Goal: Communication & Community: Answer question/provide support

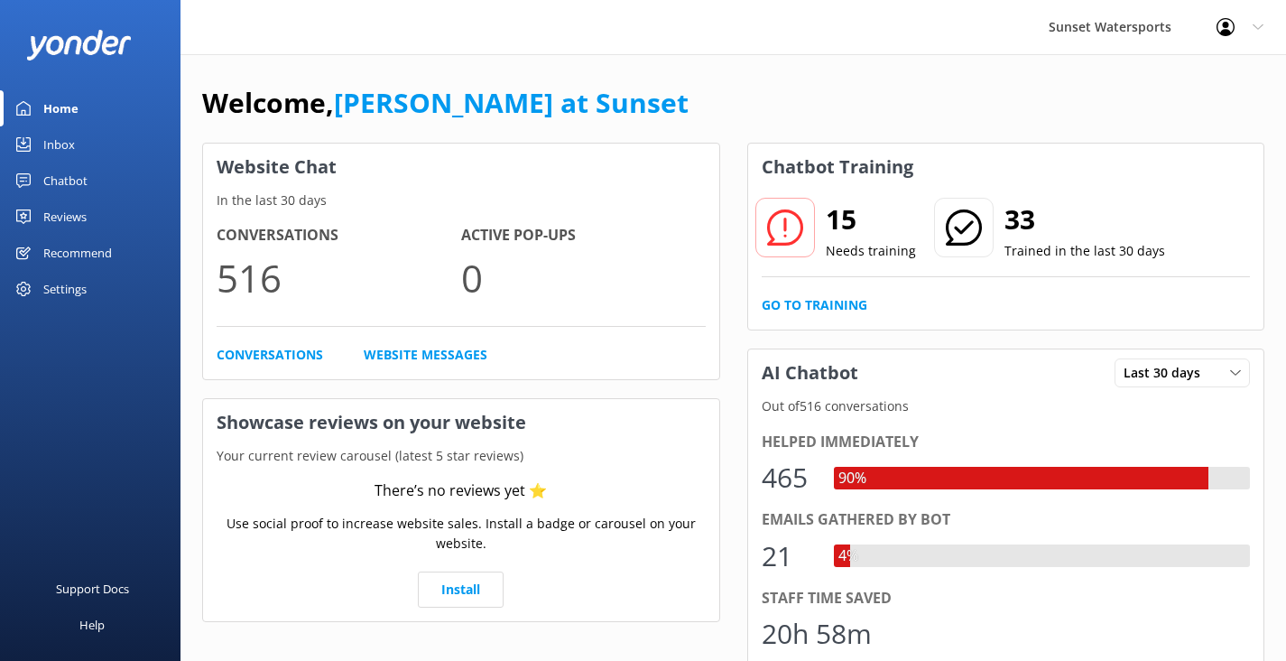
click at [62, 144] on div "Inbox" at bounding box center [59, 144] width 32 height 36
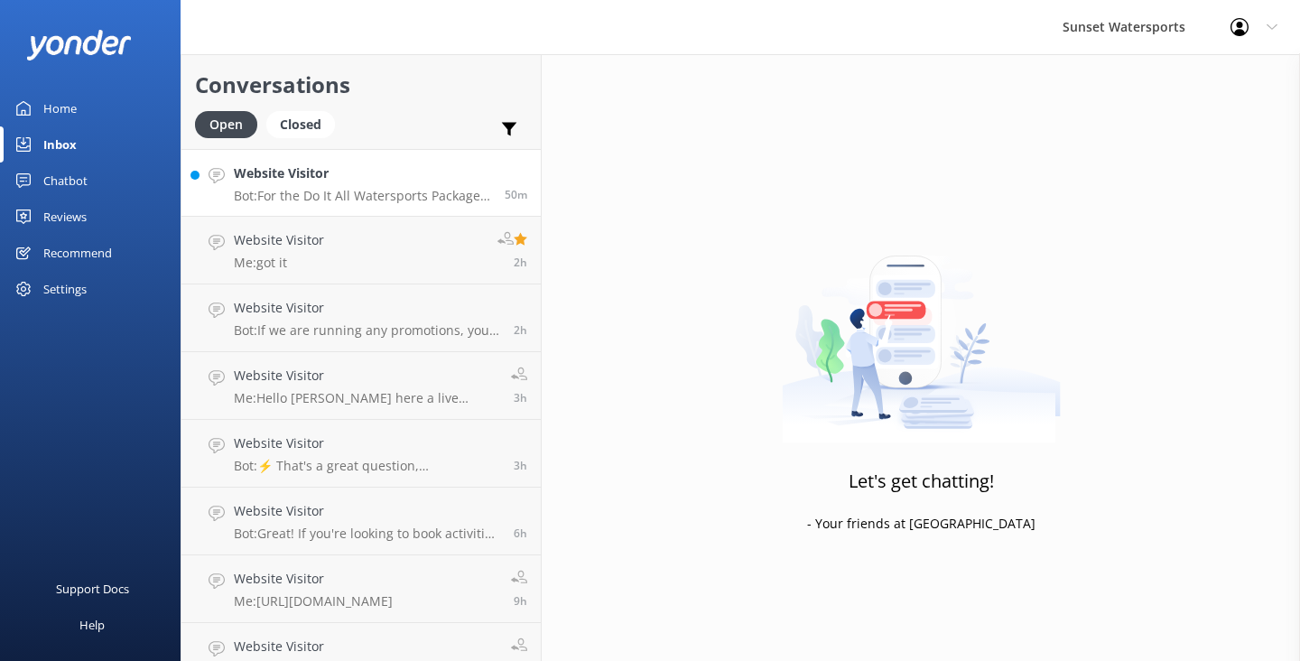
click at [416, 191] on p "Bot: For the Do It All Watersports Package, most activities like kayaking, padd…" at bounding box center [362, 196] width 257 height 16
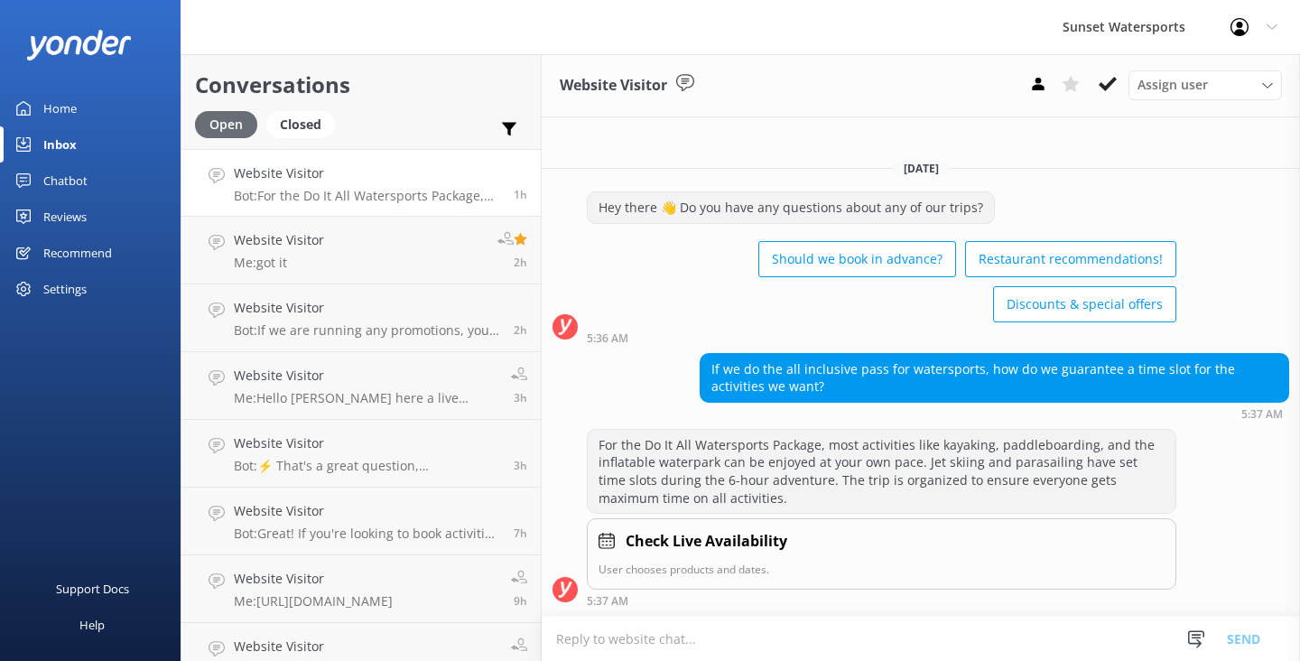
click at [228, 132] on div "Open" at bounding box center [226, 124] width 62 height 27
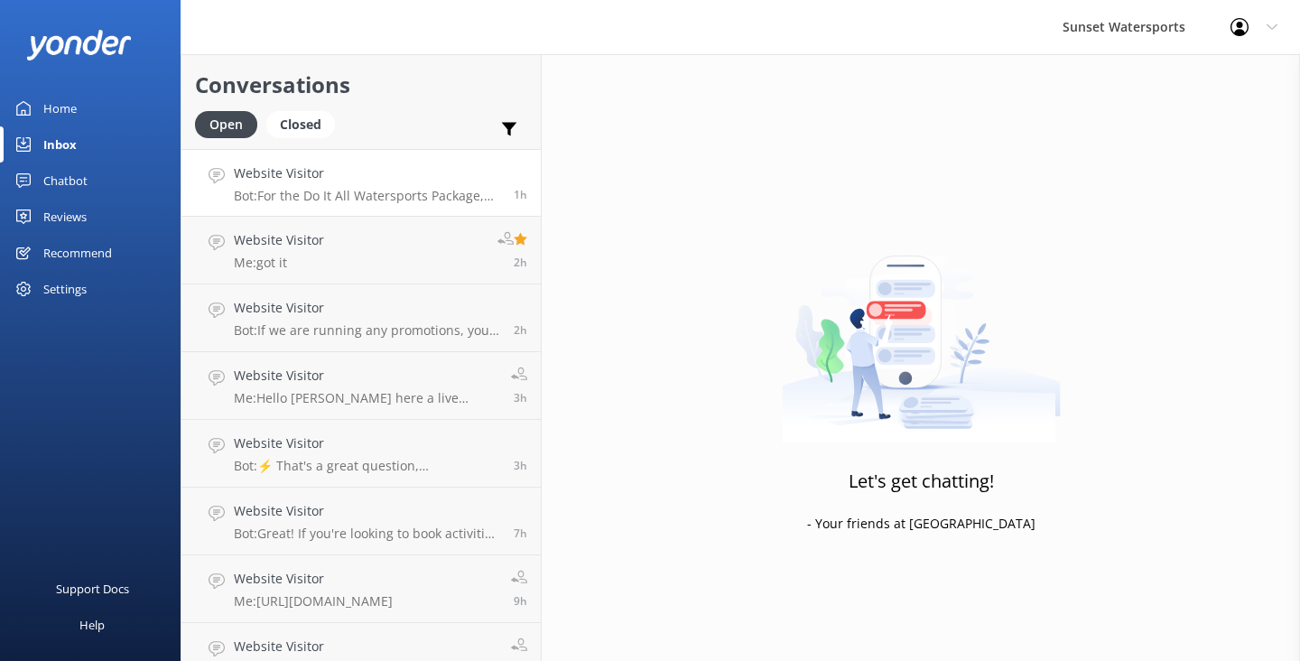
click at [395, 190] on p "Bot: For the Do It All Watersports Package, most activities like kayaking, padd…" at bounding box center [367, 196] width 266 height 16
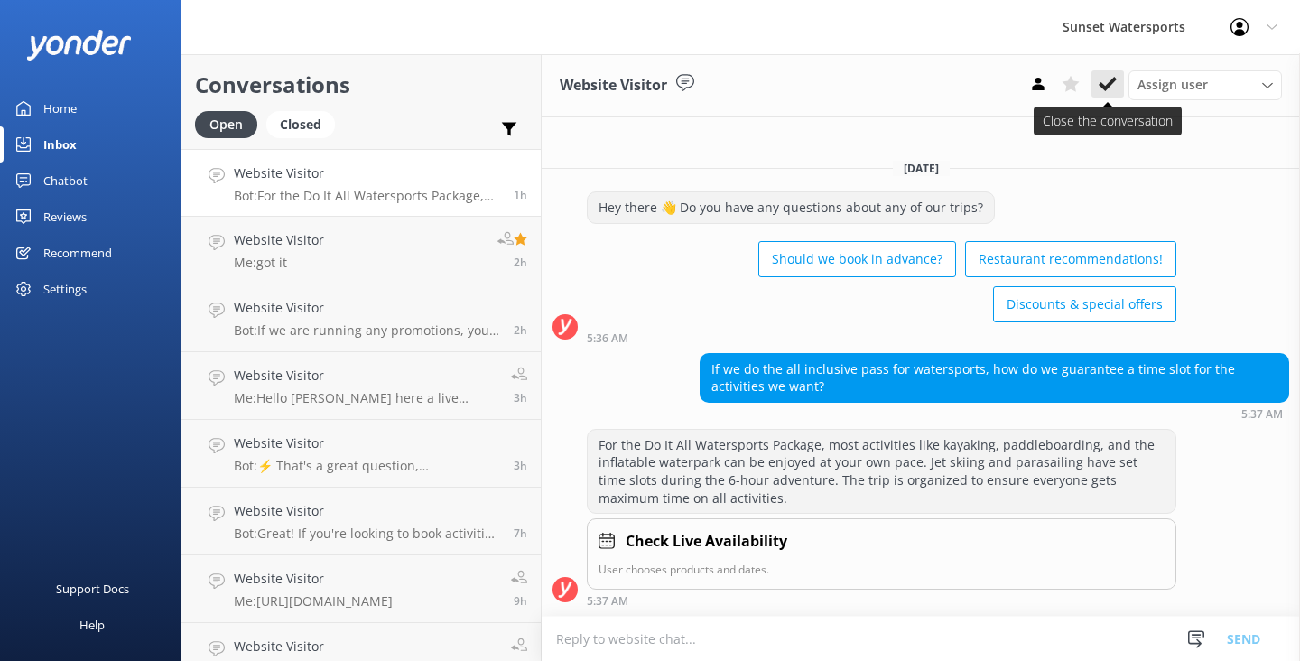
click at [1114, 82] on icon at bounding box center [1108, 84] width 18 height 18
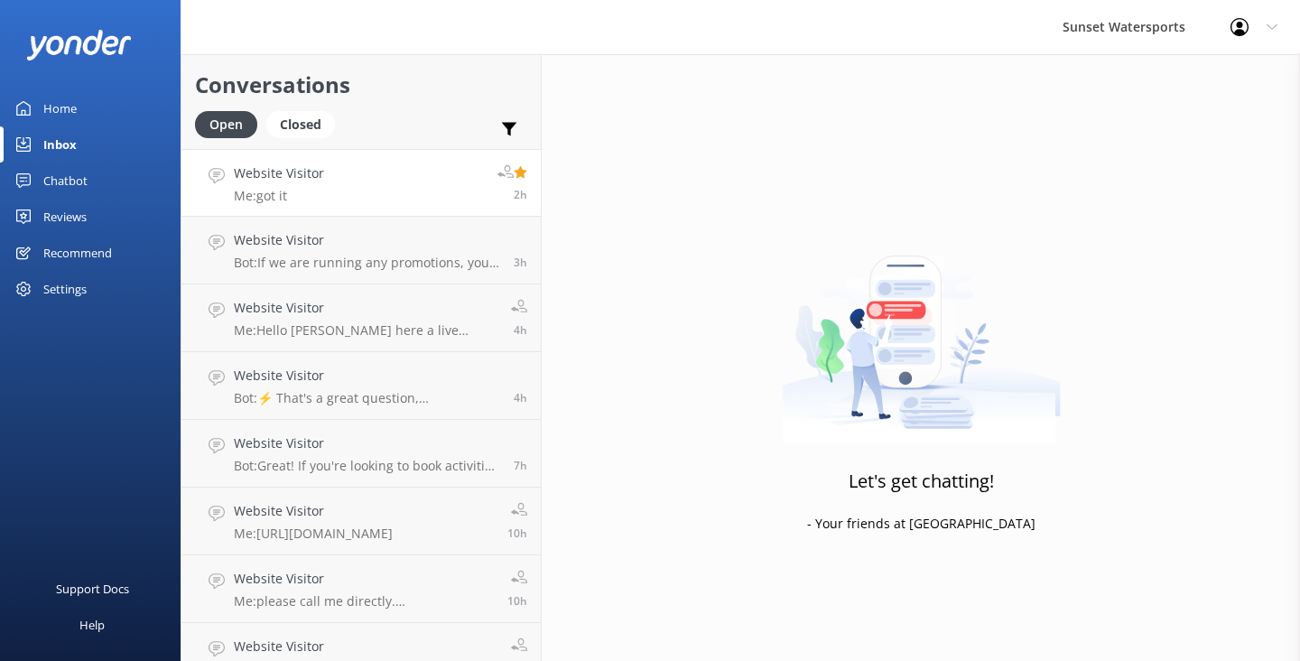
click at [311, 199] on p "Me: got it" at bounding box center [279, 196] width 90 height 16
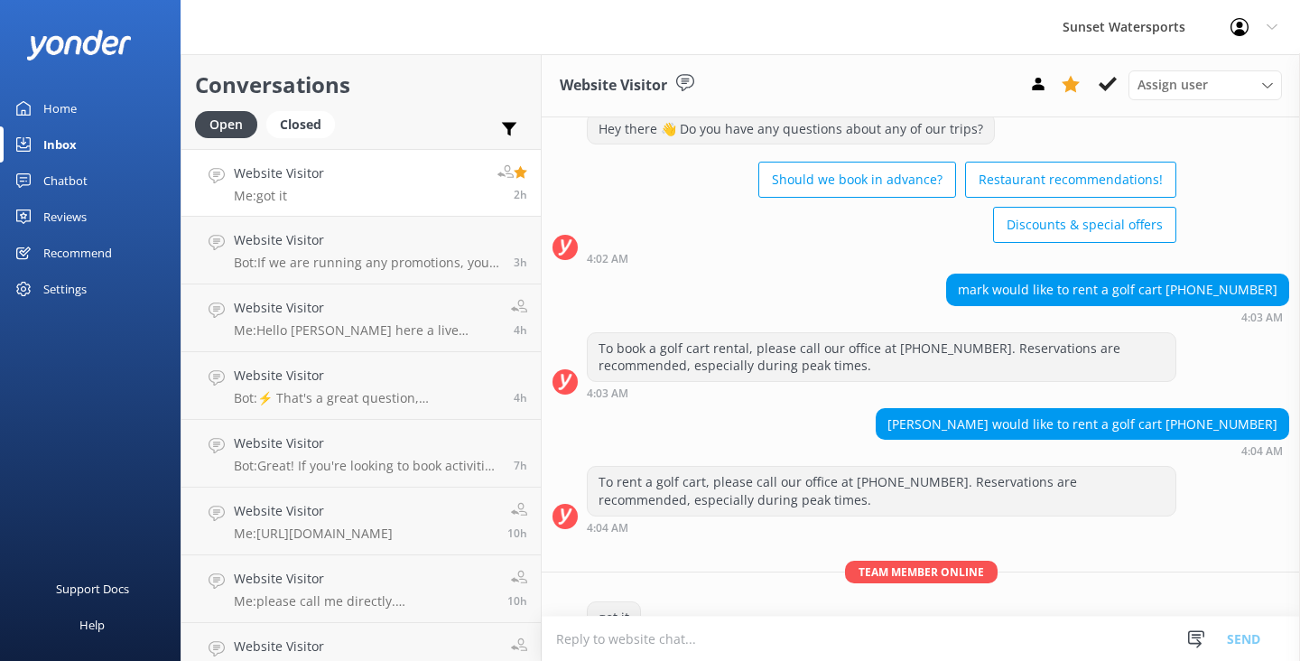
scroll to position [1478, 0]
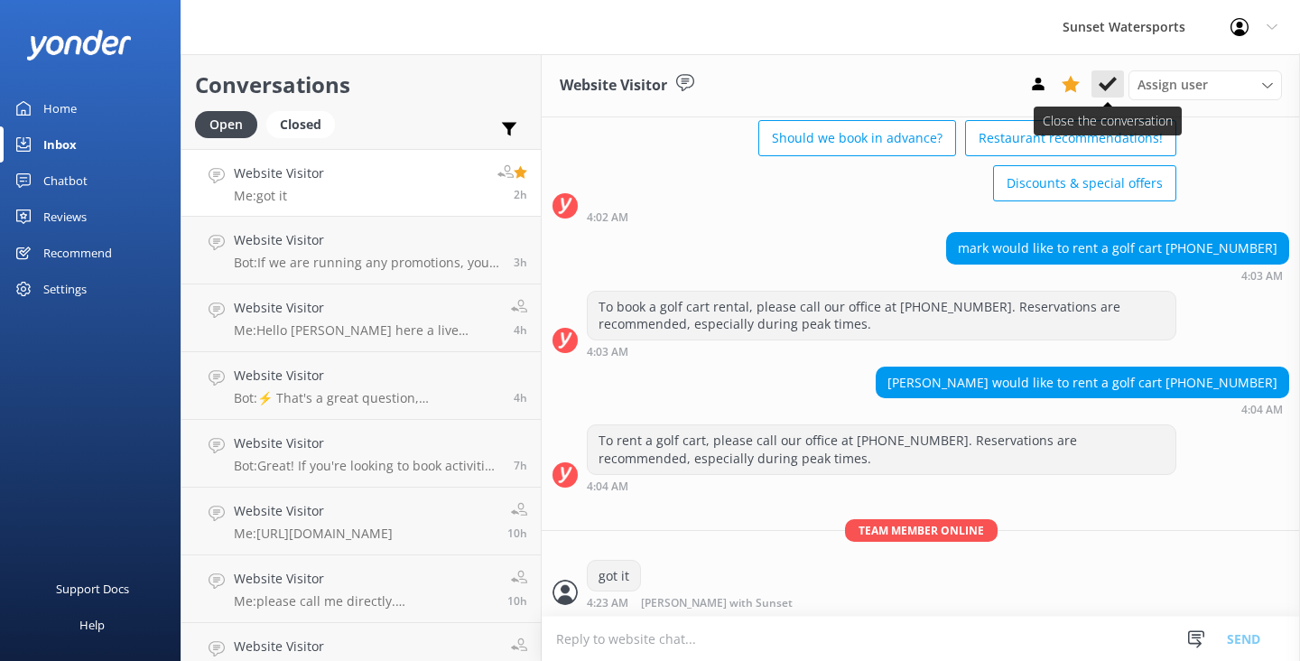
click at [1107, 88] on use at bounding box center [1108, 84] width 18 height 14
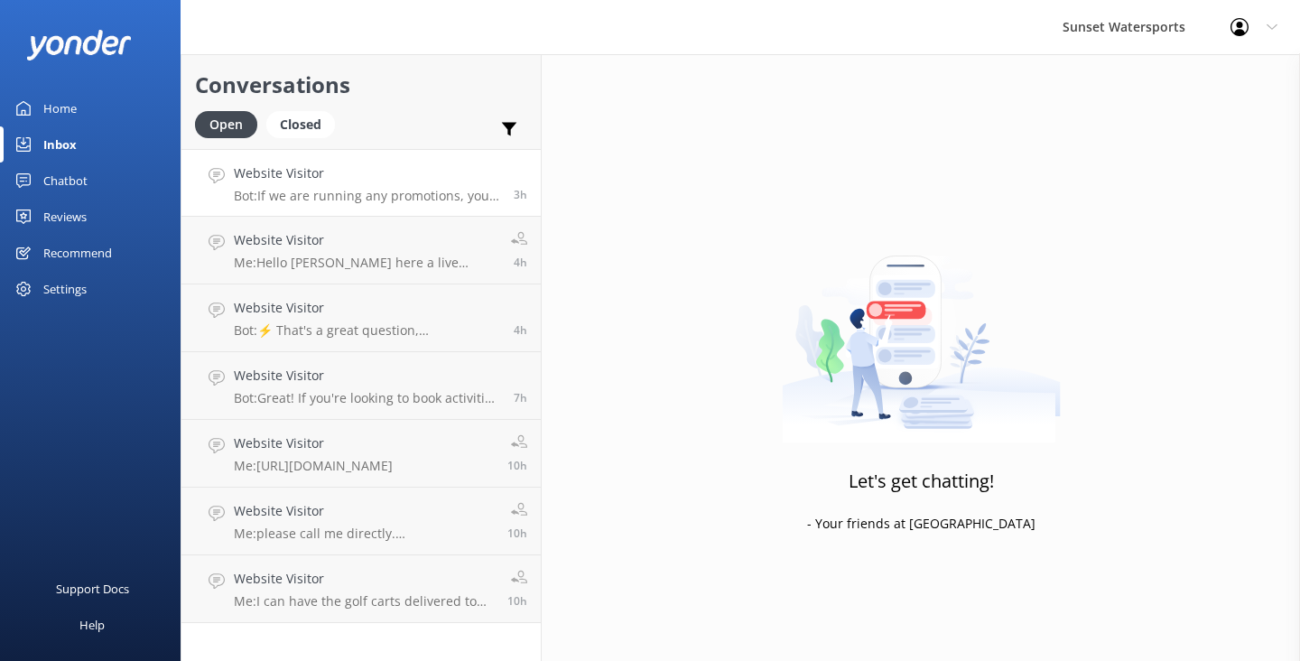
click at [439, 181] on h4 "Website Visitor" at bounding box center [367, 173] width 266 height 20
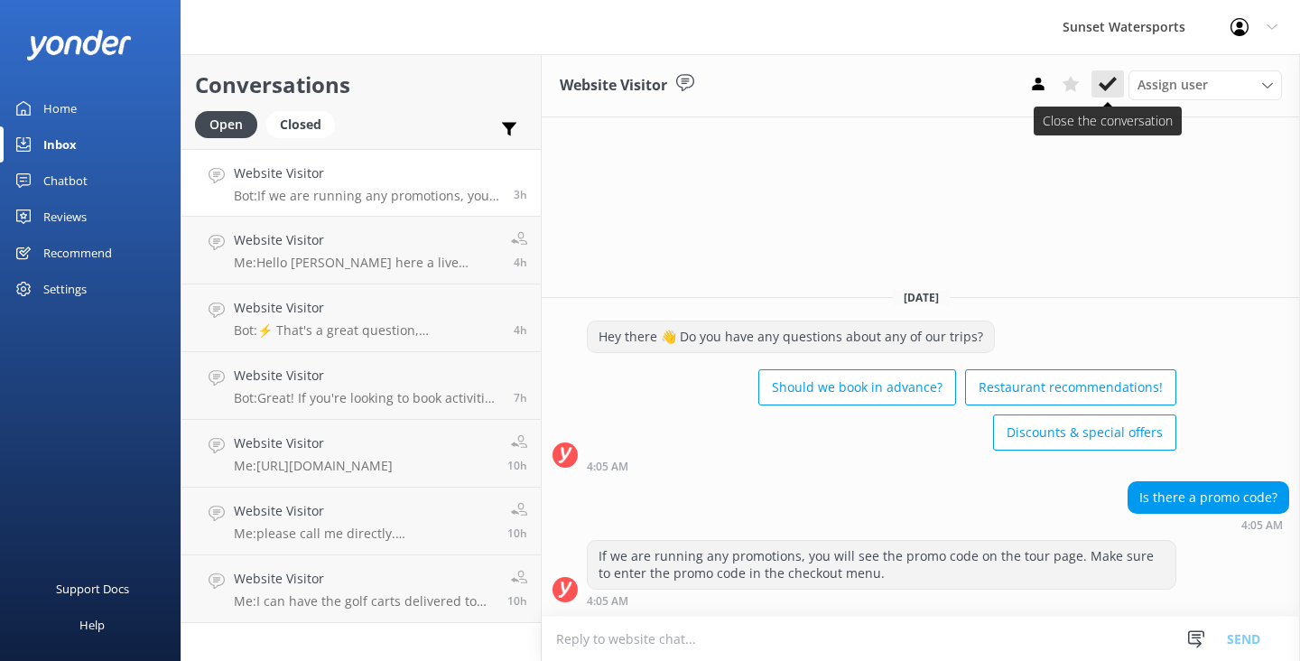
click at [1105, 87] on use at bounding box center [1108, 84] width 18 height 14
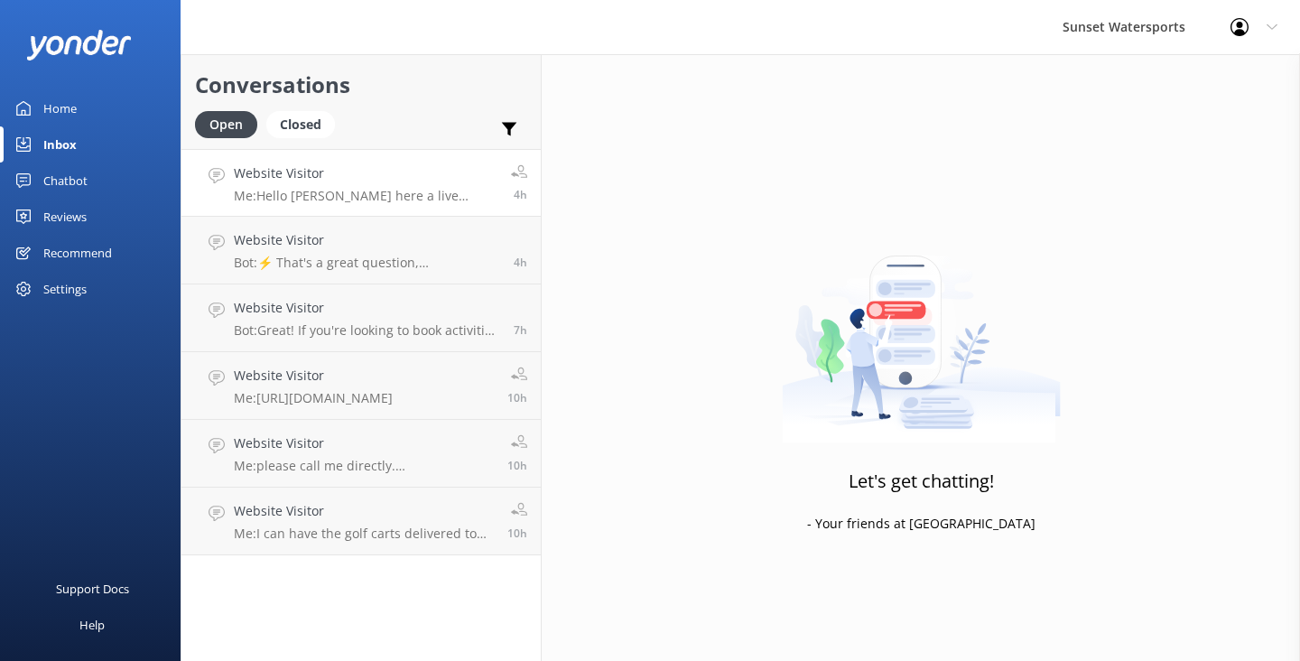
click at [457, 187] on div "Website Visitor Me: Hello [PERSON_NAME] here a live agent, riders are $30 depen…" at bounding box center [366, 182] width 264 height 39
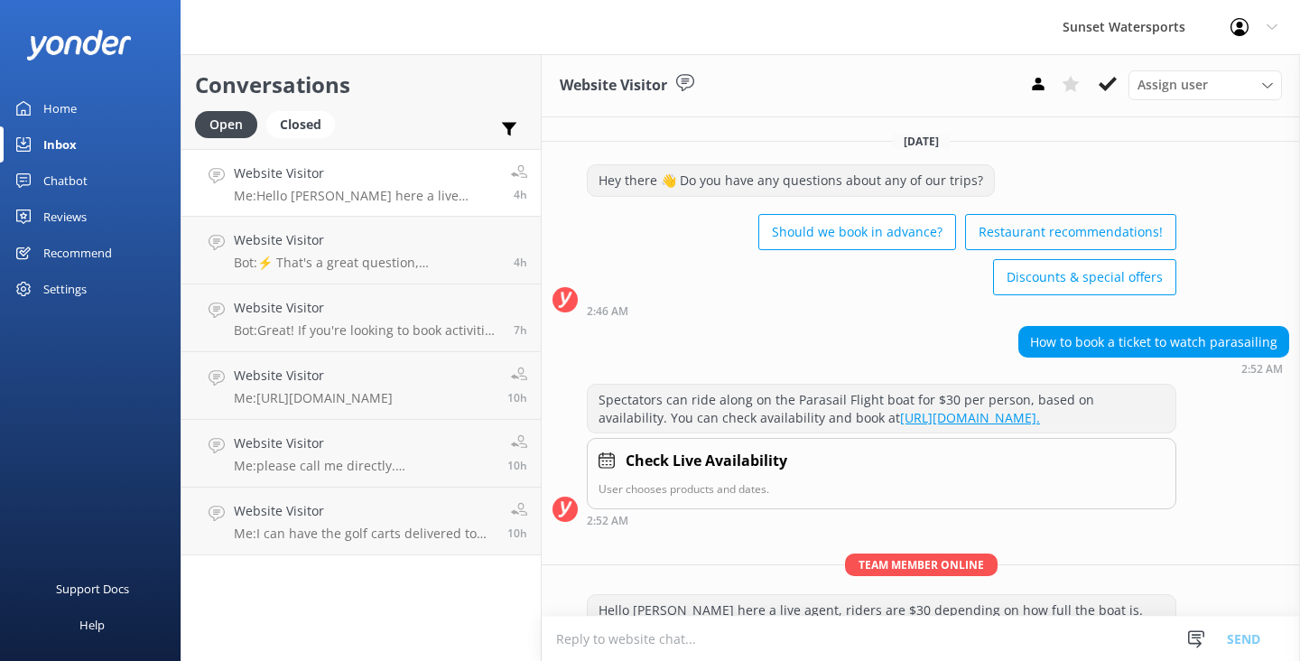
scroll to position [88, 0]
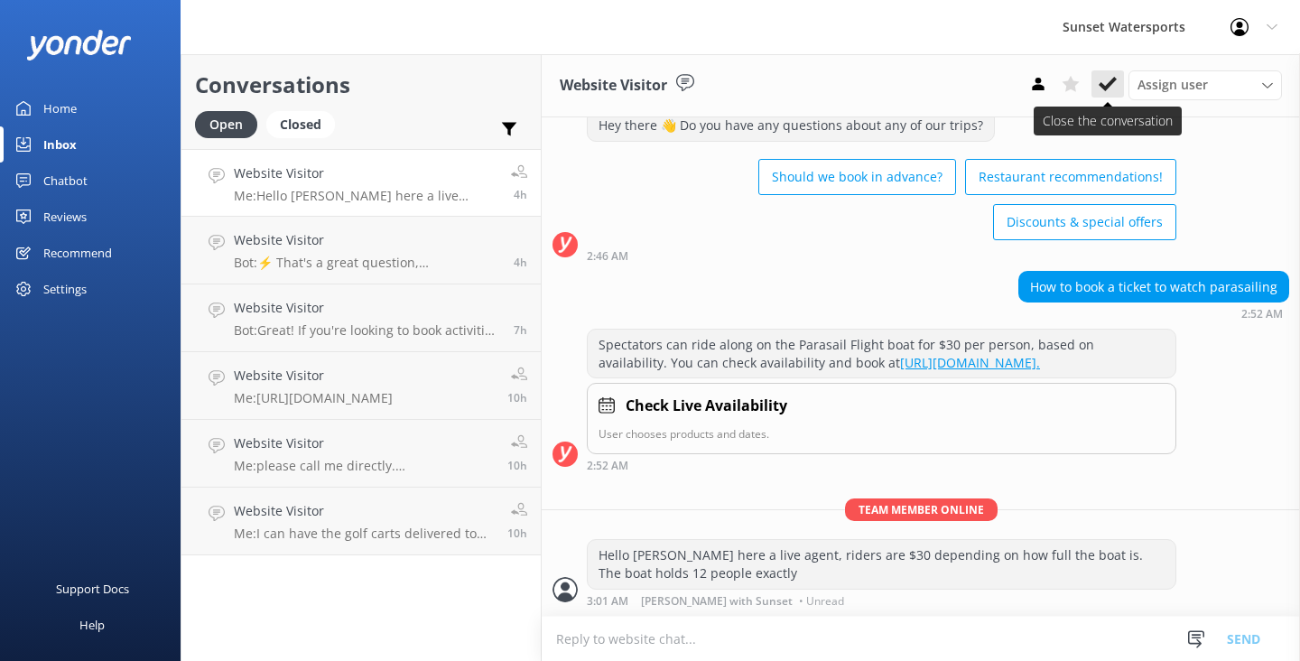
click at [1106, 88] on use at bounding box center [1108, 84] width 18 height 14
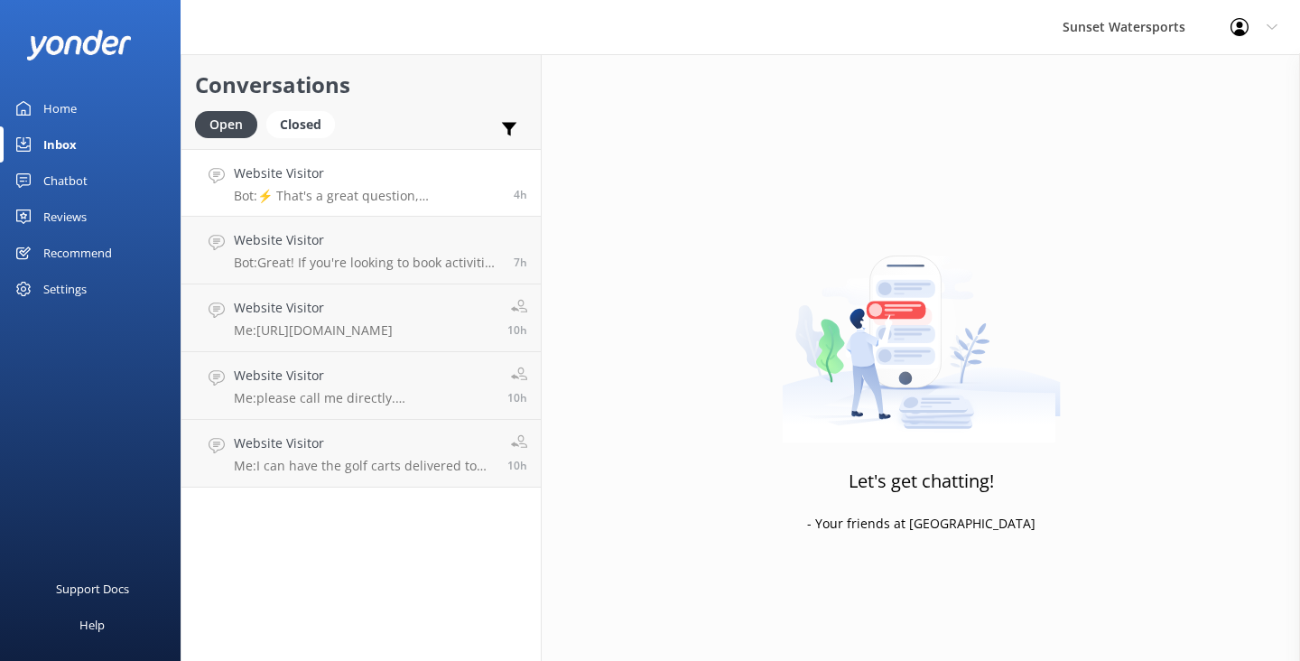
click at [459, 183] on h4 "Website Visitor" at bounding box center [367, 173] width 266 height 20
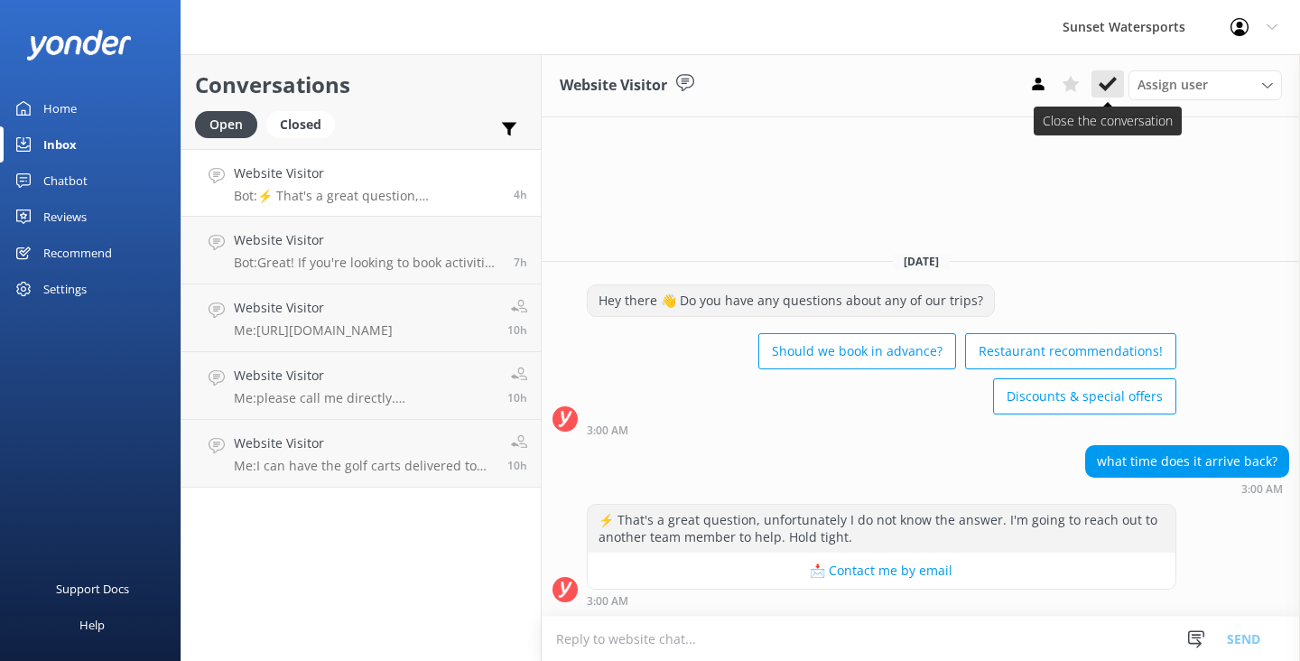
click at [1114, 82] on icon at bounding box center [1108, 84] width 18 height 18
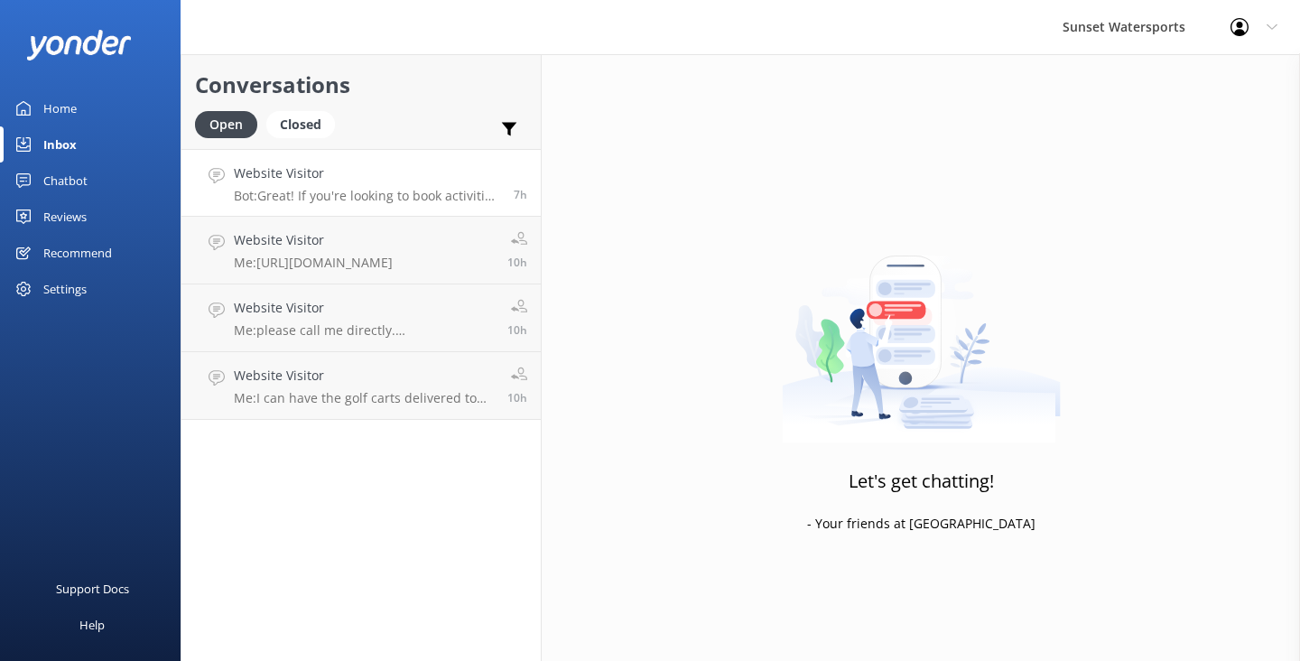
click at [436, 195] on p "Bot: Great! If you're looking to book activities in [GEOGRAPHIC_DATA], you can …" at bounding box center [367, 196] width 266 height 16
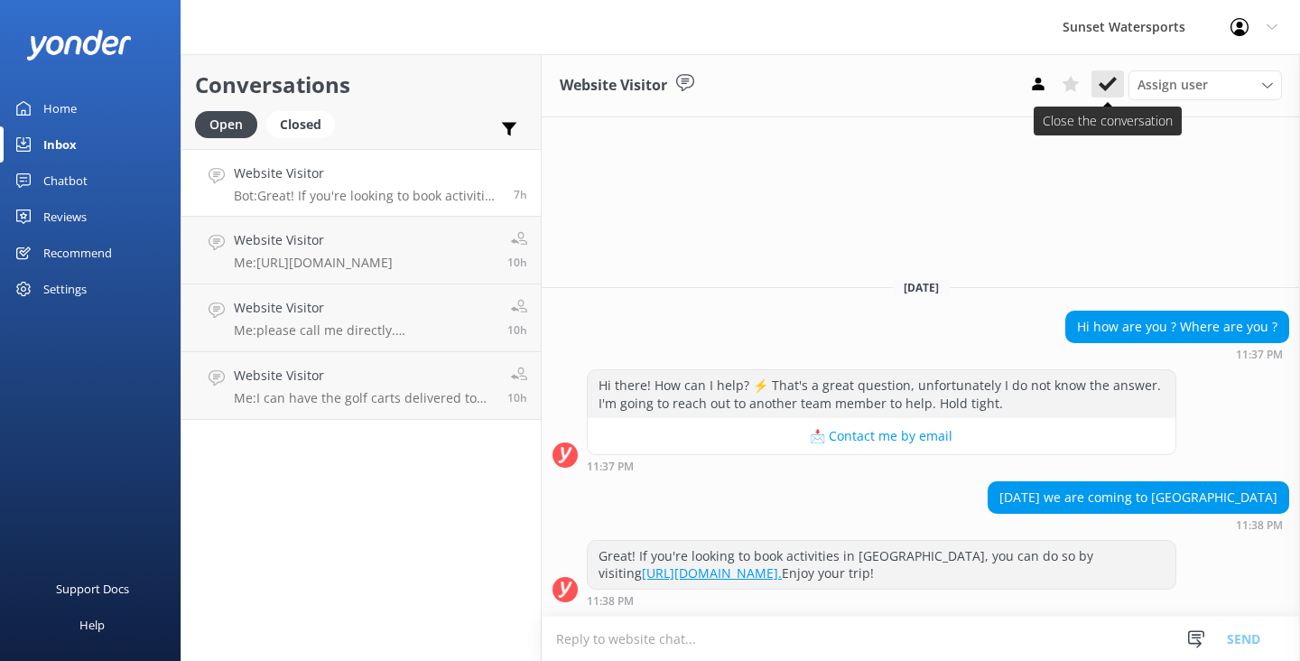
click at [1109, 79] on icon at bounding box center [1108, 84] width 18 height 18
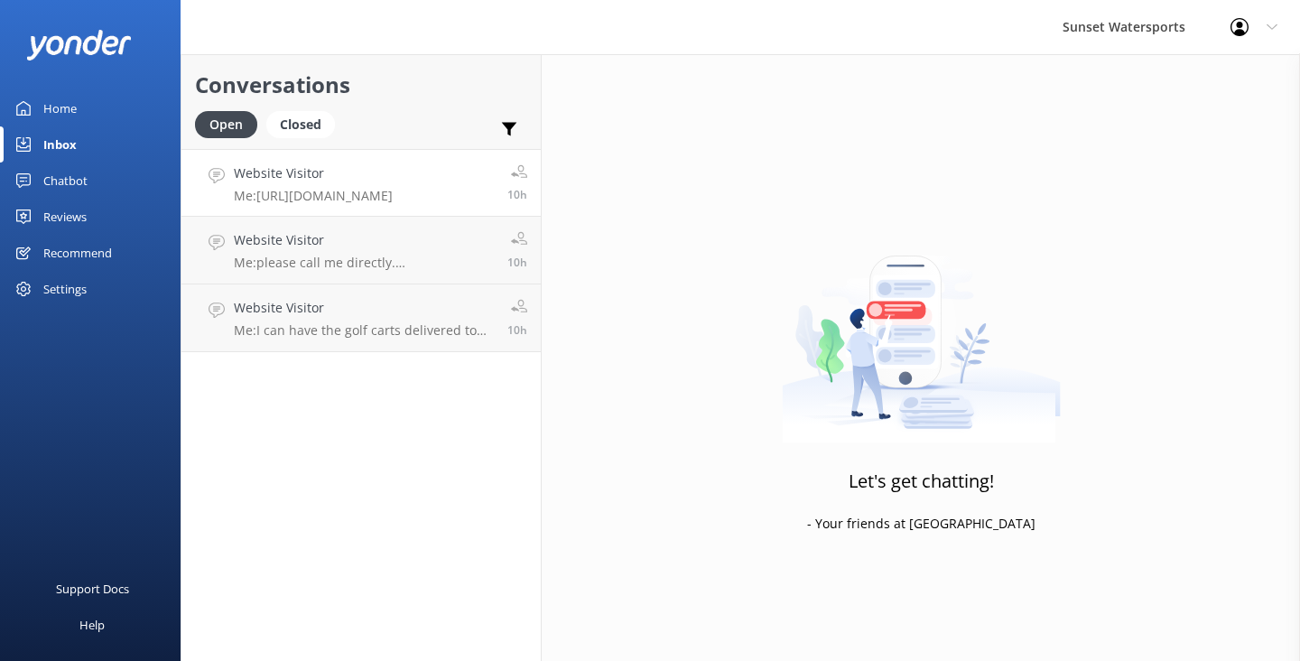
click at [386, 169] on h4 "Website Visitor" at bounding box center [313, 173] width 159 height 20
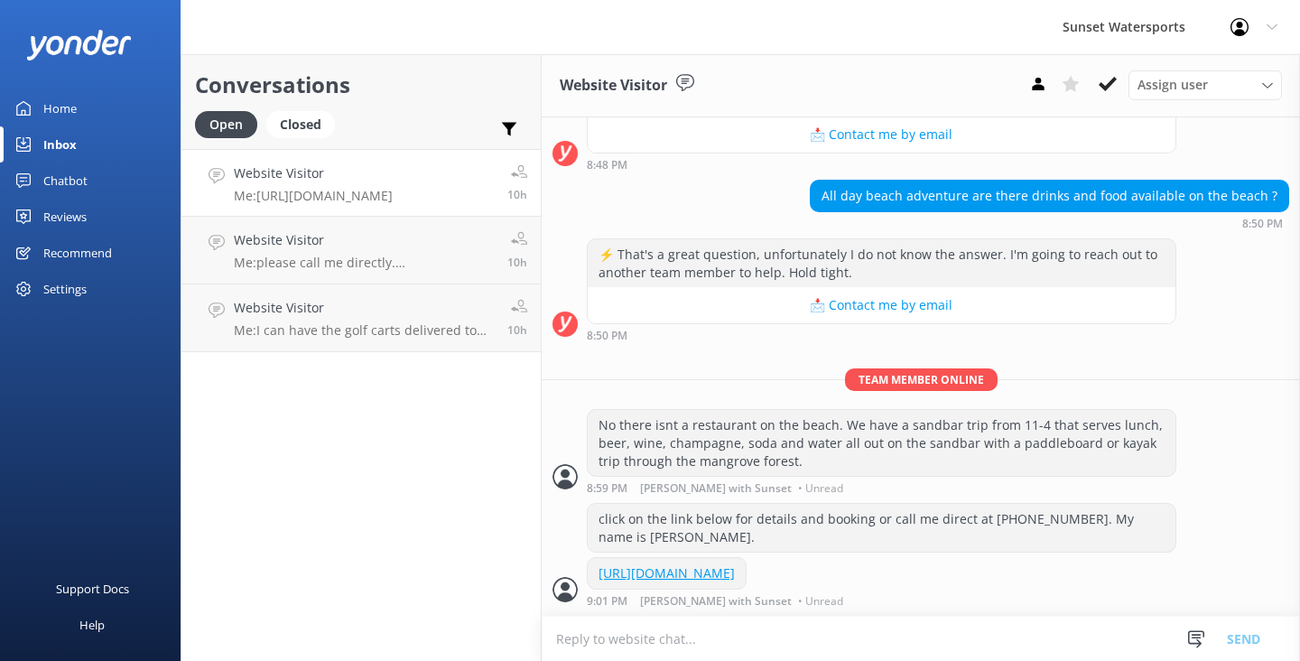
scroll to position [350, 0]
click at [1109, 88] on icon at bounding box center [1108, 84] width 18 height 18
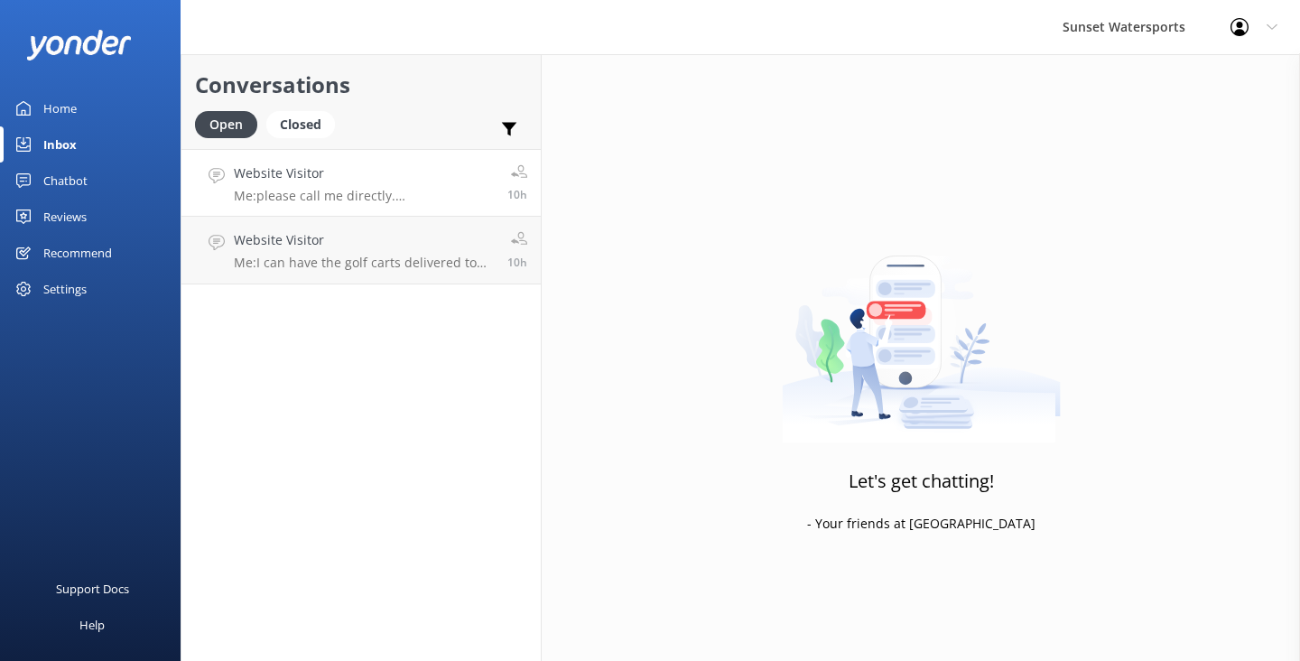
click at [426, 200] on p "Me: please call me directly. [PERSON_NAME] at [PHONE_NUMBER]" at bounding box center [364, 196] width 260 height 16
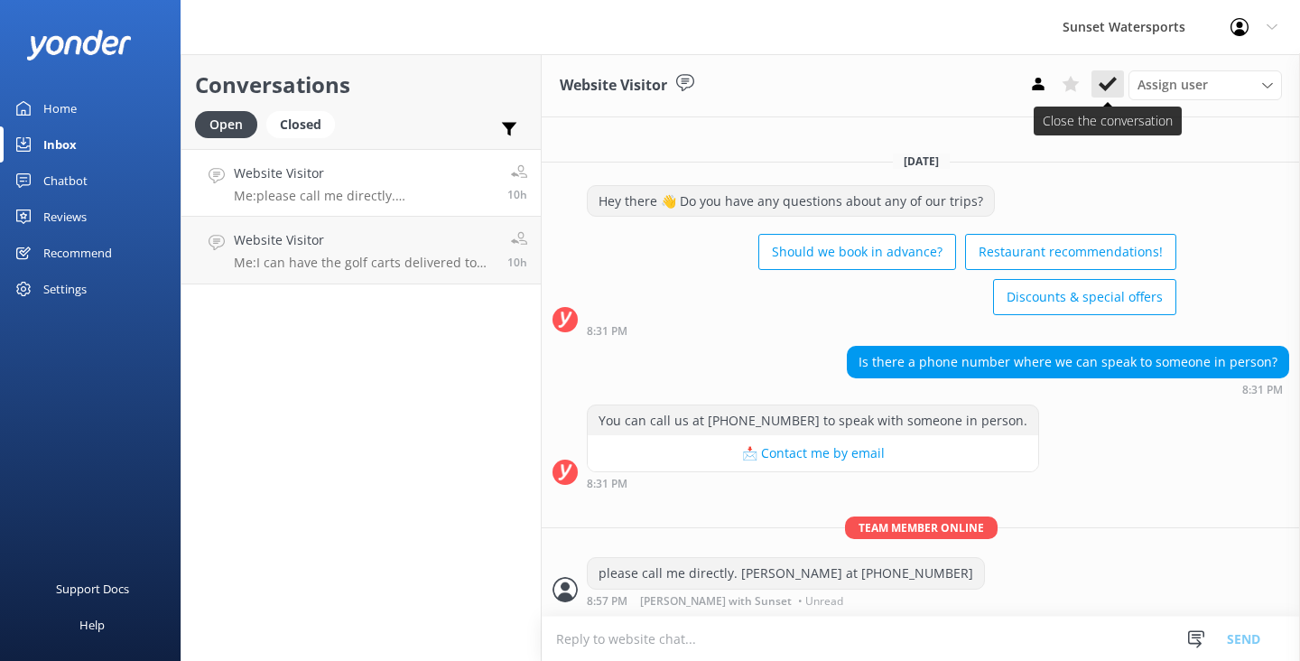
click at [1105, 82] on icon at bounding box center [1108, 84] width 18 height 18
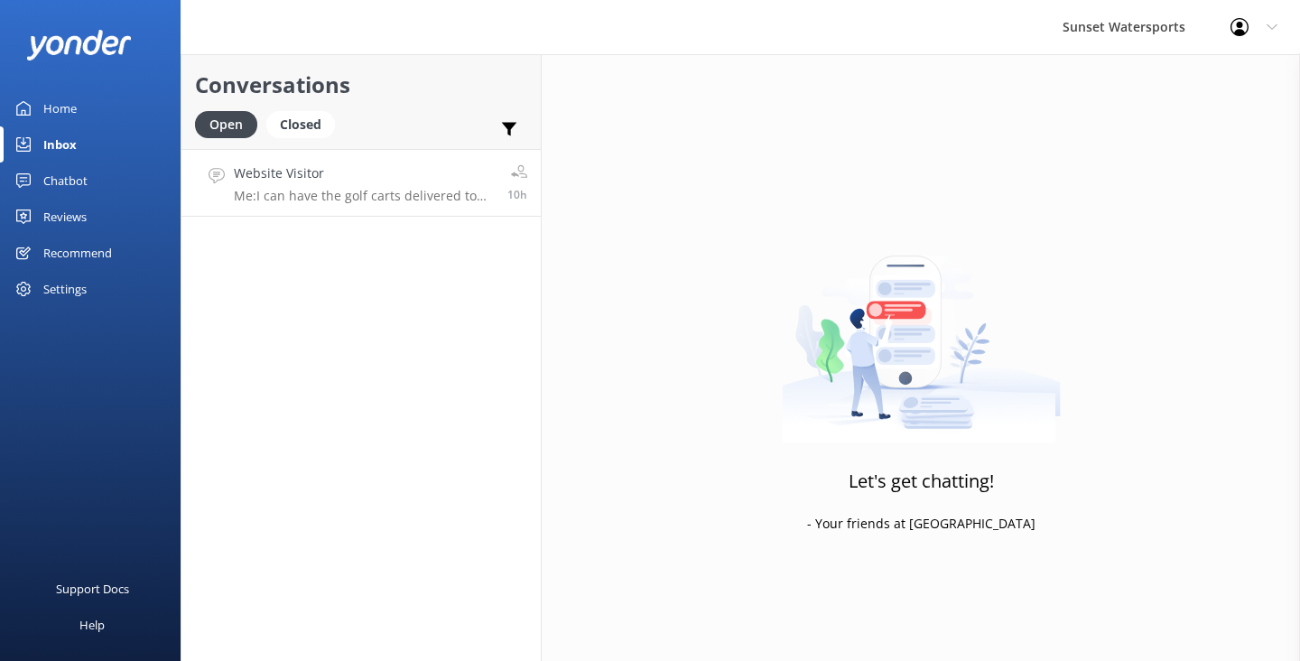
click at [438, 193] on p "Me: I can have the golf carts delivered to you if you like. Please call me at […" at bounding box center [364, 196] width 260 height 16
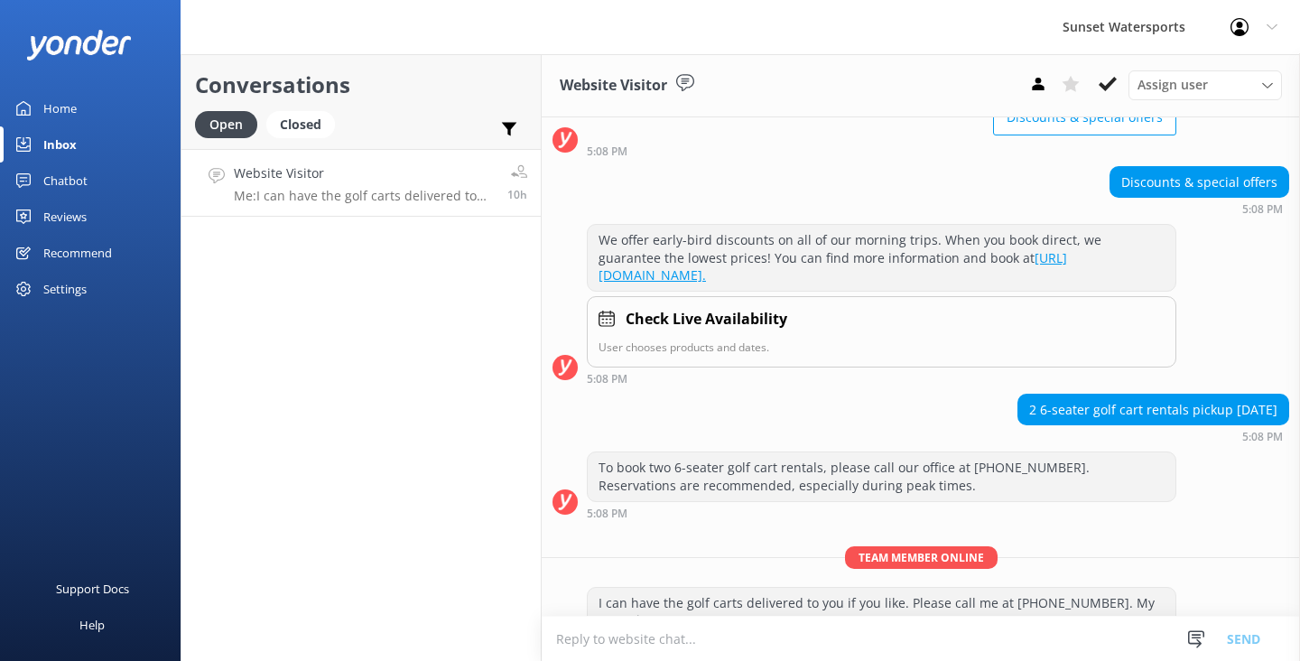
scroll to position [223, 0]
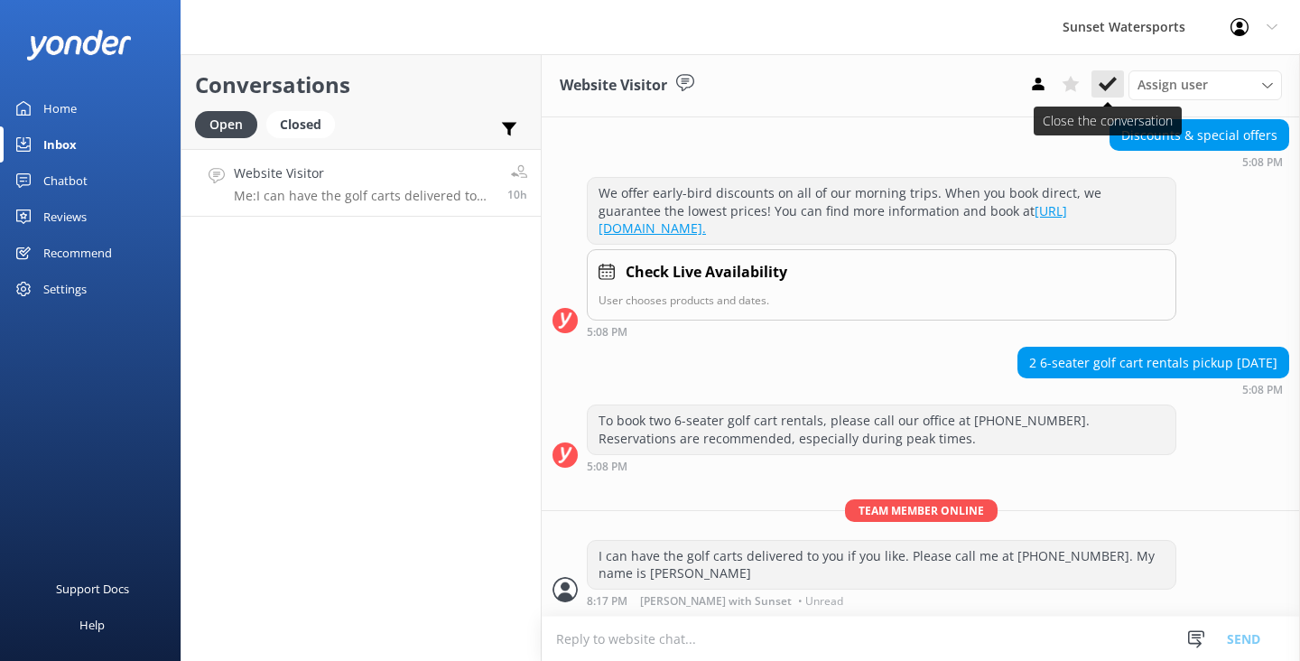
click at [1108, 82] on icon at bounding box center [1108, 84] width 18 height 18
